Goal: Transaction & Acquisition: Purchase product/service

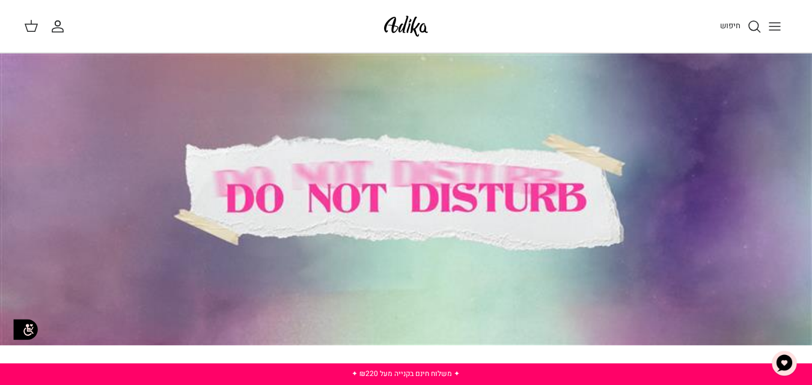
click at [770, 24] on icon "Toggle menu" at bounding box center [775, 26] width 14 height 14
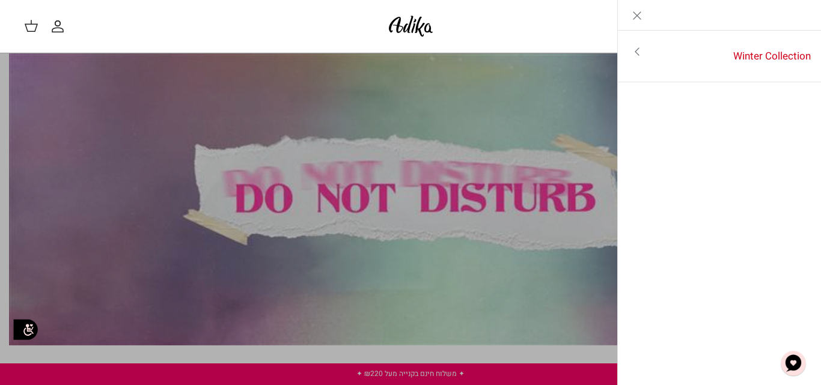
click at [639, 20] on icon "Close" at bounding box center [637, 15] width 14 height 14
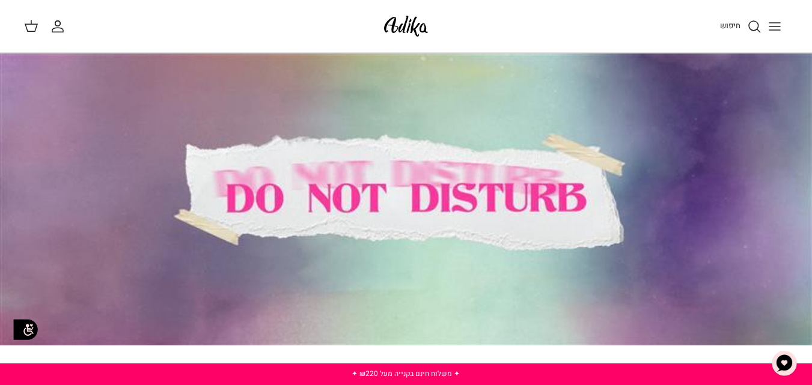
click at [317, 208] on div at bounding box center [406, 200] width 812 height 292
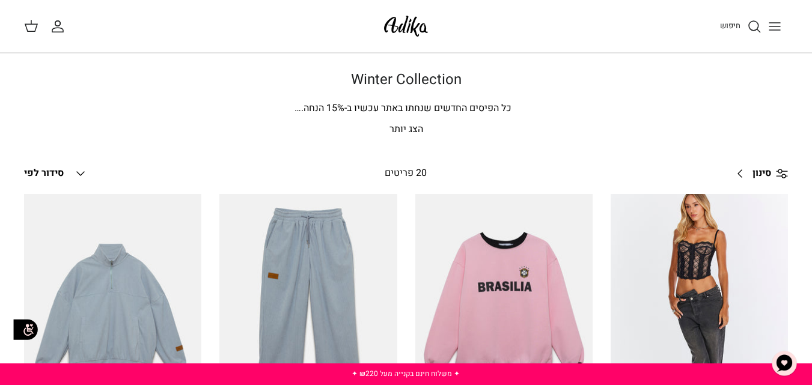
click at [415, 132] on p "הצג יותר" at bounding box center [406, 130] width 764 height 16
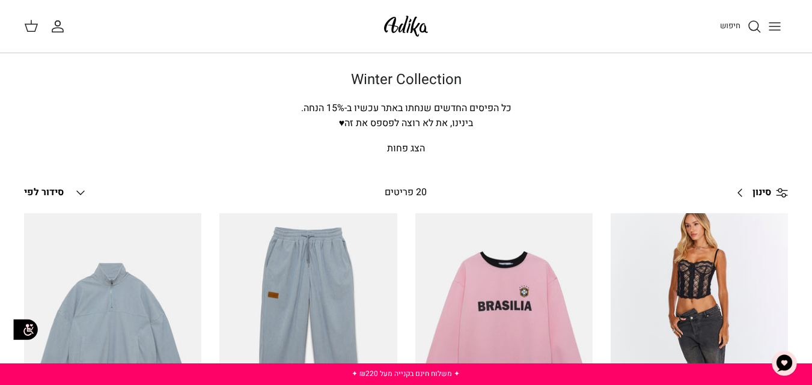
click at [765, 192] on span "סינון" at bounding box center [762, 193] width 19 height 16
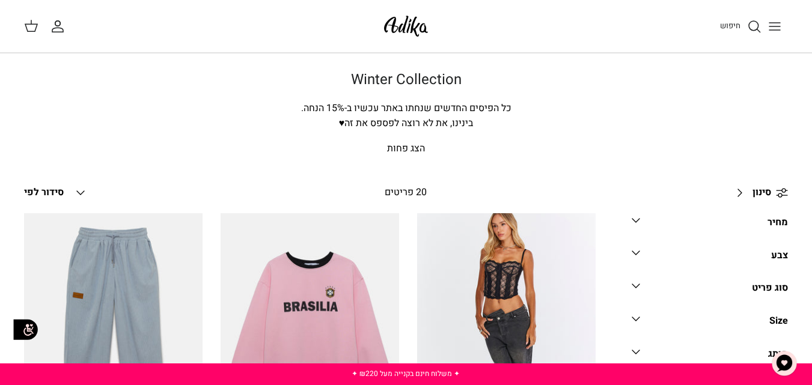
click at [734, 281] on link "סוג פריט Down" at bounding box center [710, 292] width 156 height 27
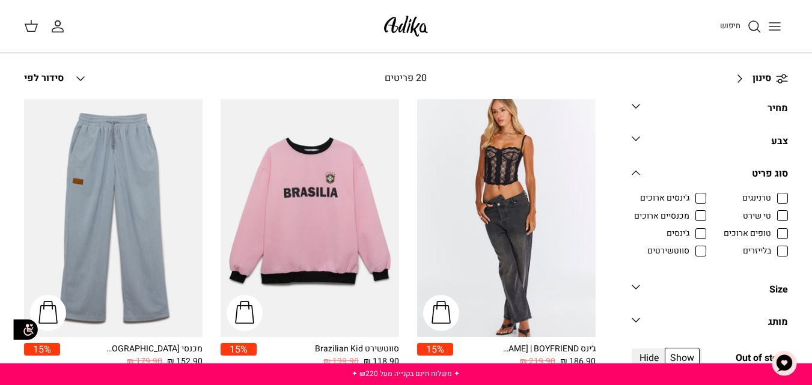
scroll to position [140, 0]
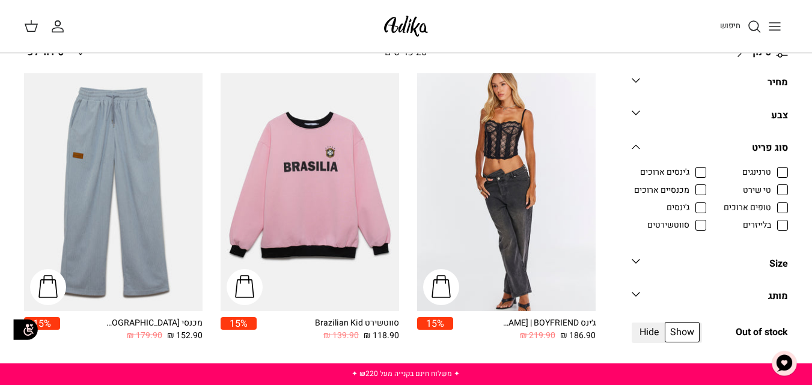
click at [690, 188] on span "מכנסיים ארוכים" at bounding box center [661, 191] width 55 height 12
click at [691, 185] on input "מכנסיים ארוכים" at bounding box center [690, 183] width 1 height 1
checkbox input "true"
radio input "true"
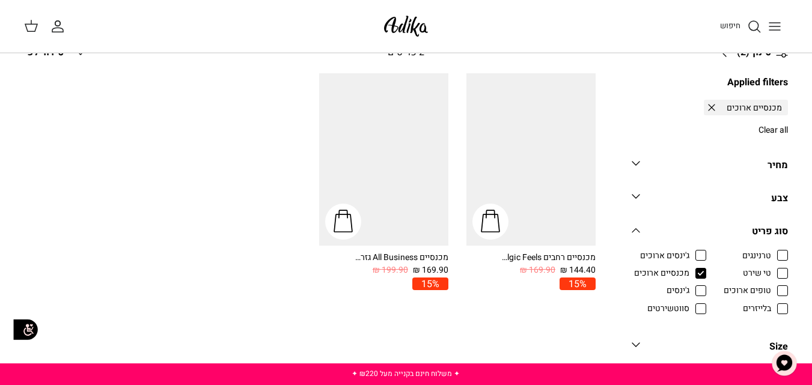
scroll to position [125, 0]
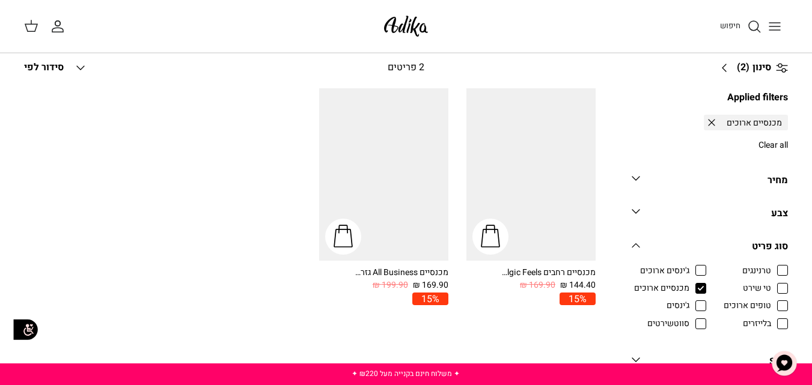
click at [777, 193] on link "מחיר Down" at bounding box center [710, 184] width 156 height 27
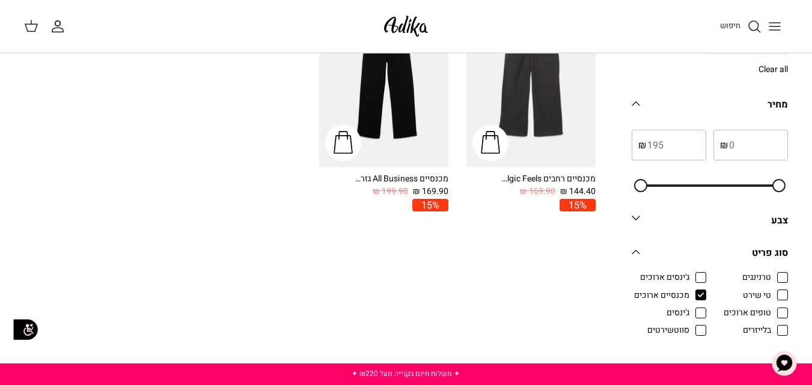
scroll to position [265, 0]
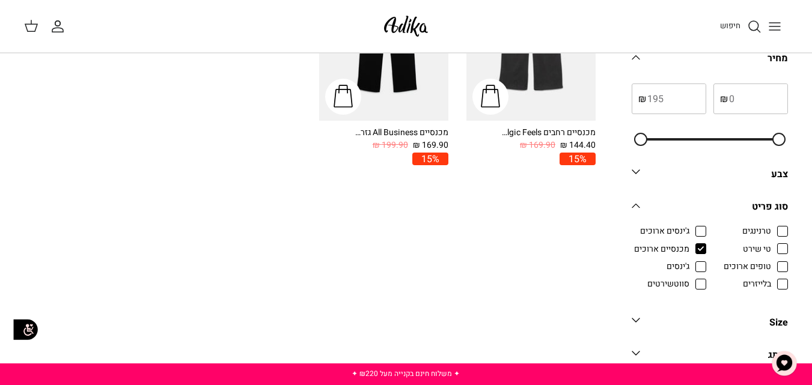
click at [771, 247] on span "טי שירט" at bounding box center [757, 249] width 28 height 12
click at [773, 243] on input "טי שירט" at bounding box center [771, 242] width 1 height 1
checkbox input "true"
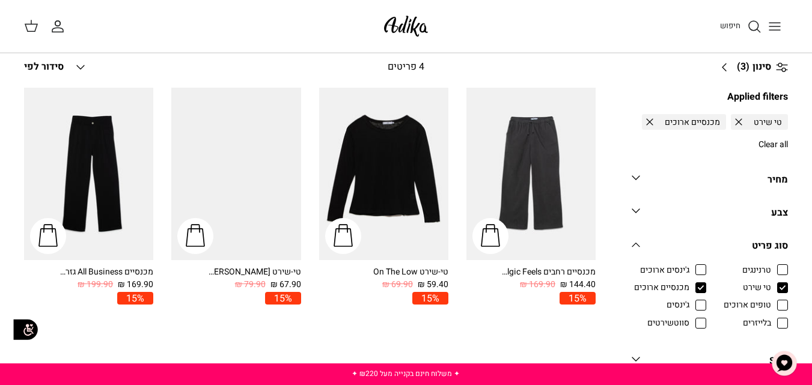
scroll to position [125, 0]
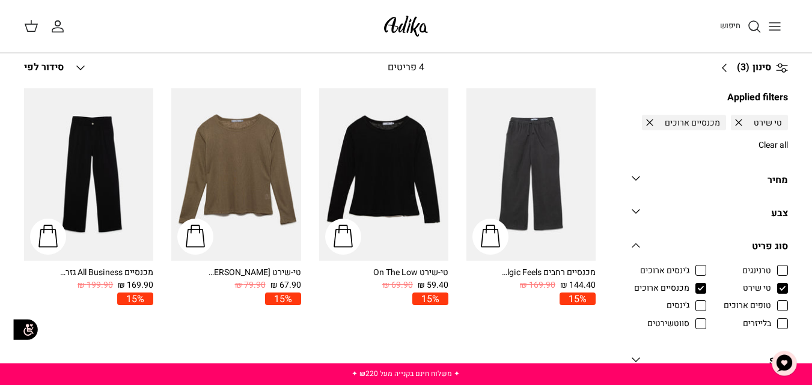
click at [771, 308] on span "טופים ארוכים" at bounding box center [747, 306] width 47 height 12
click at [773, 301] on input "טופים ארוכים" at bounding box center [771, 299] width 1 height 1
checkbox input "true"
